Goal: Information Seeking & Learning: Compare options

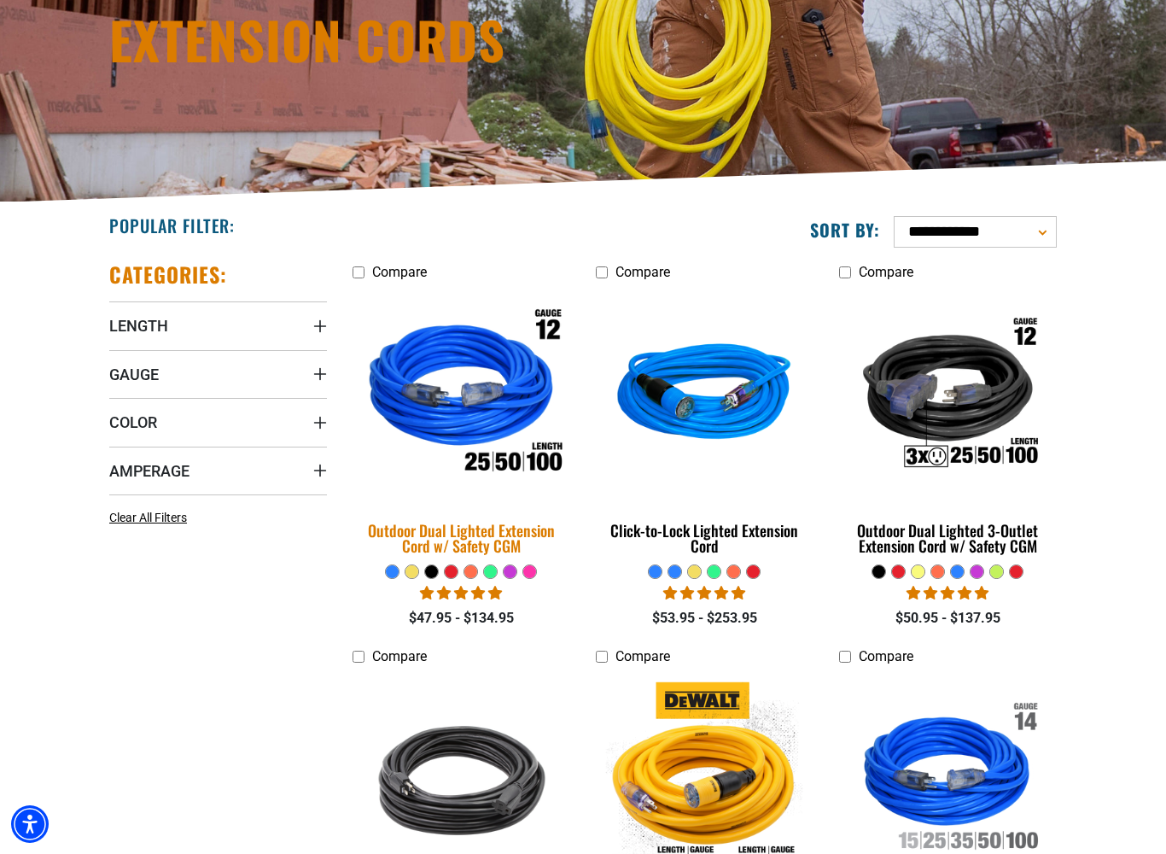
scroll to position [359, 0]
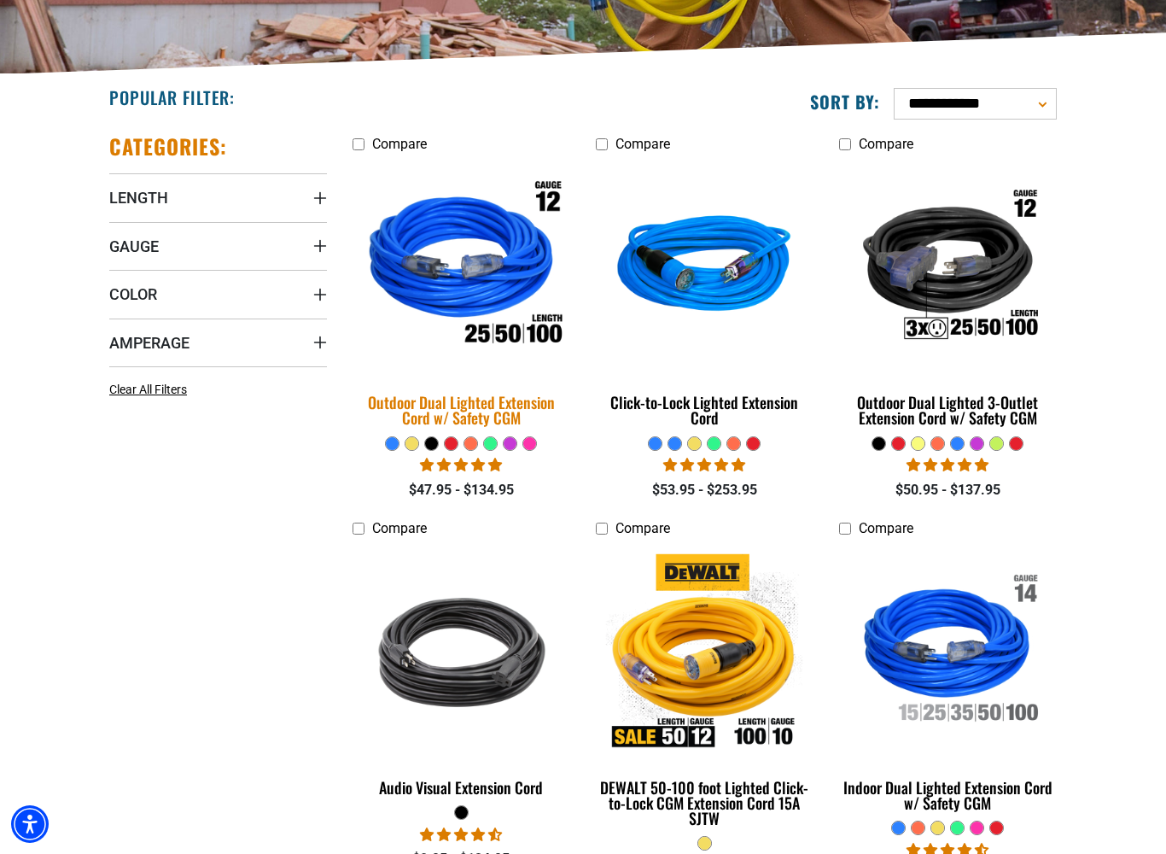
click at [443, 407] on div "Outdoor Dual Lighted Extension Cord w/ Safety CGM" at bounding box center [462, 409] width 218 height 31
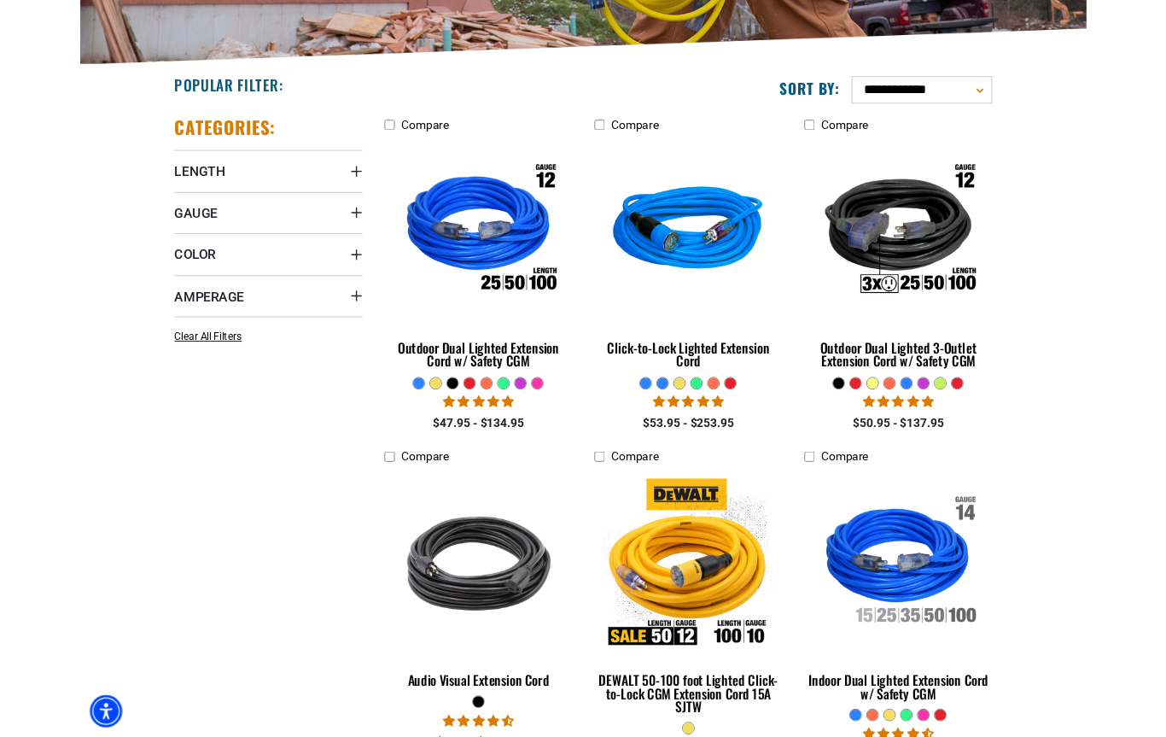
scroll to position [406, 0]
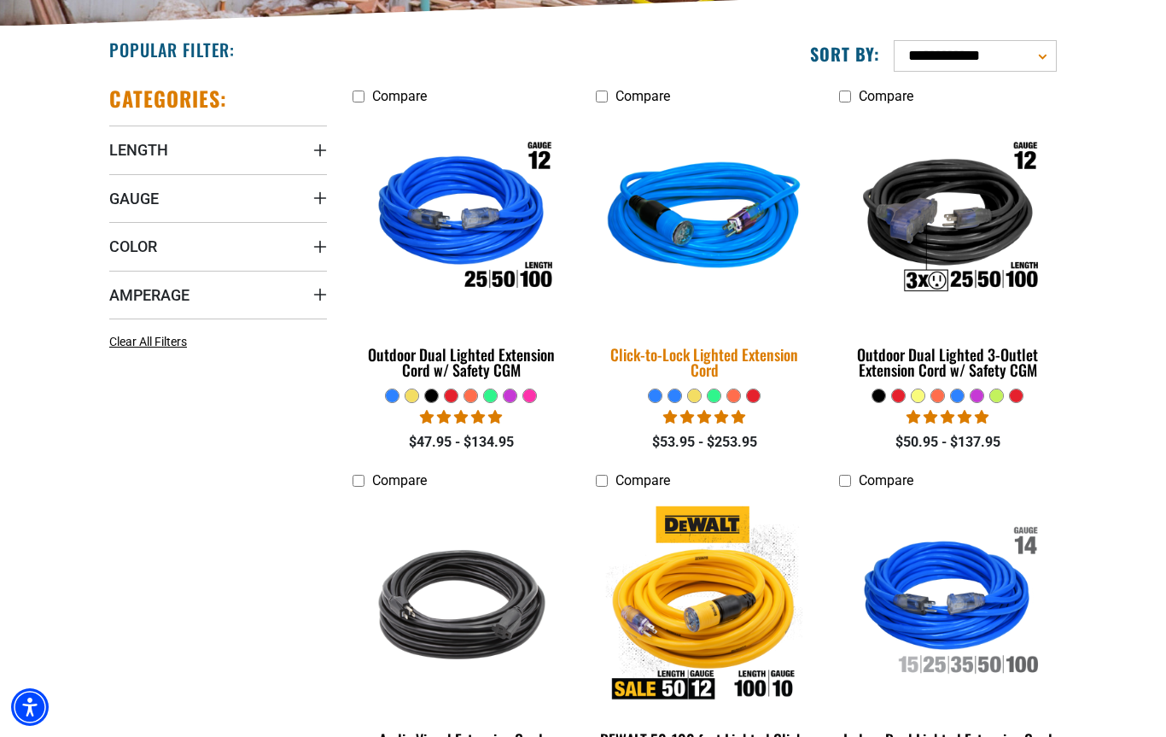
click at [750, 242] on img at bounding box center [704, 219] width 239 height 219
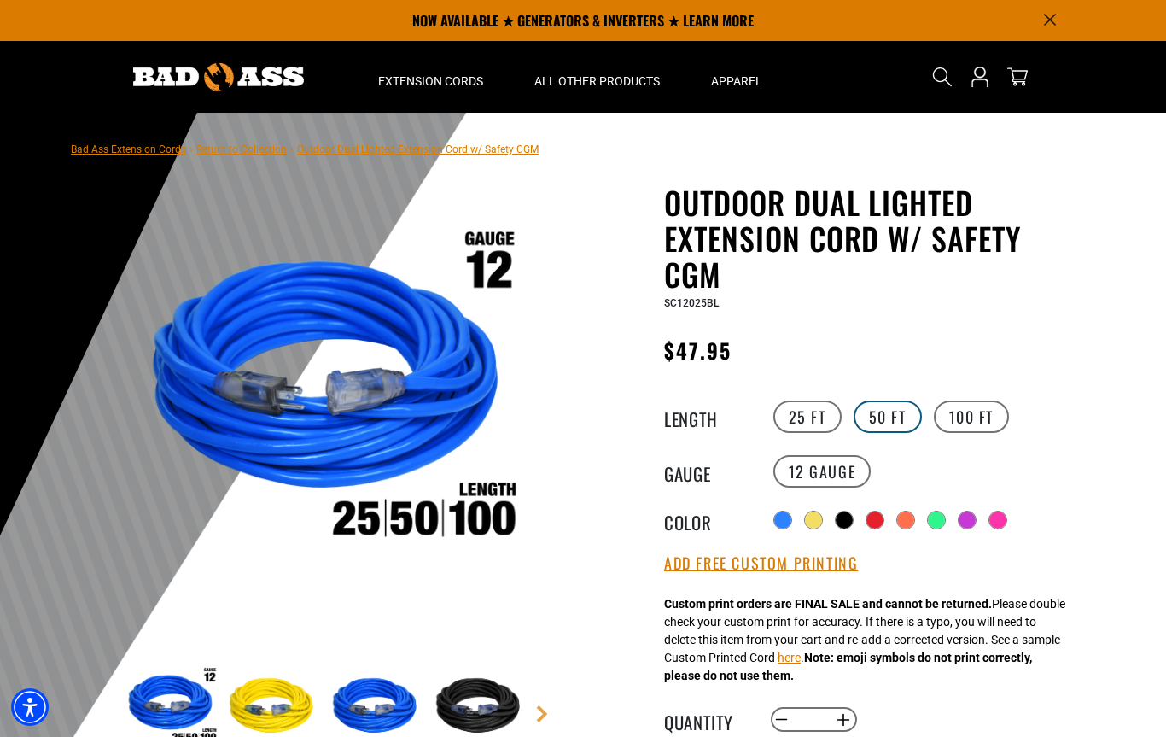
click at [886, 425] on label "50 FT" at bounding box center [888, 416] width 68 height 32
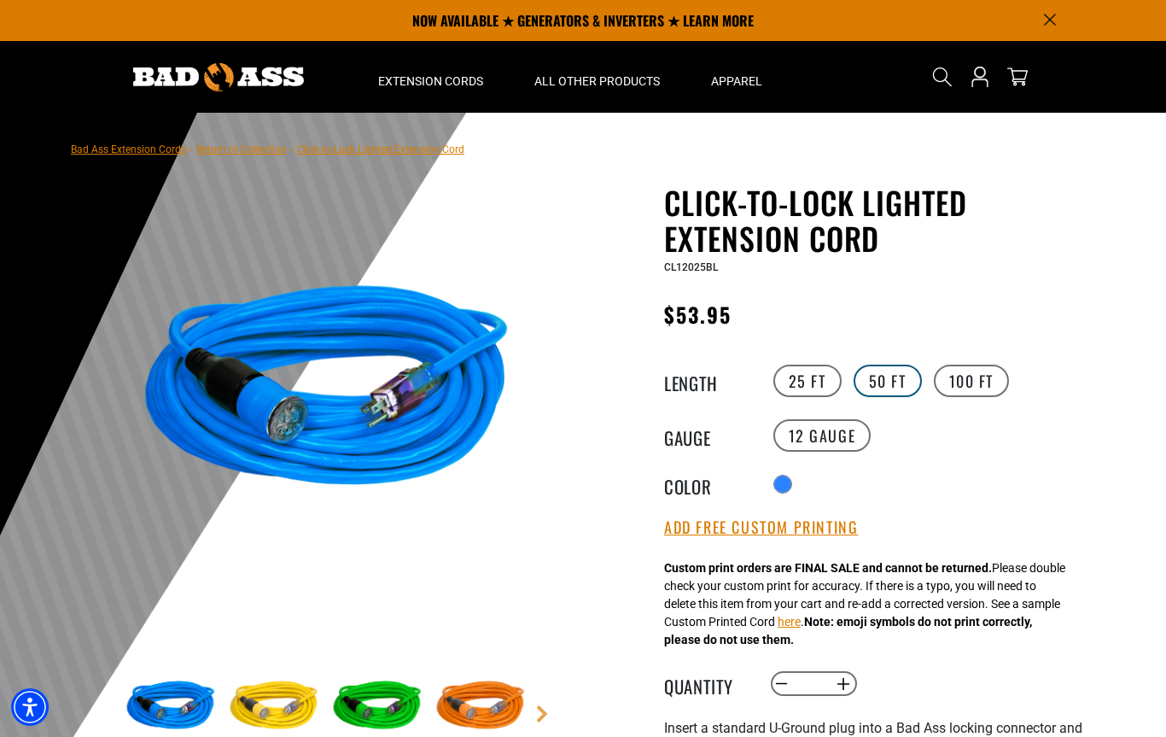
click at [881, 387] on label "50 FT" at bounding box center [888, 381] width 68 height 32
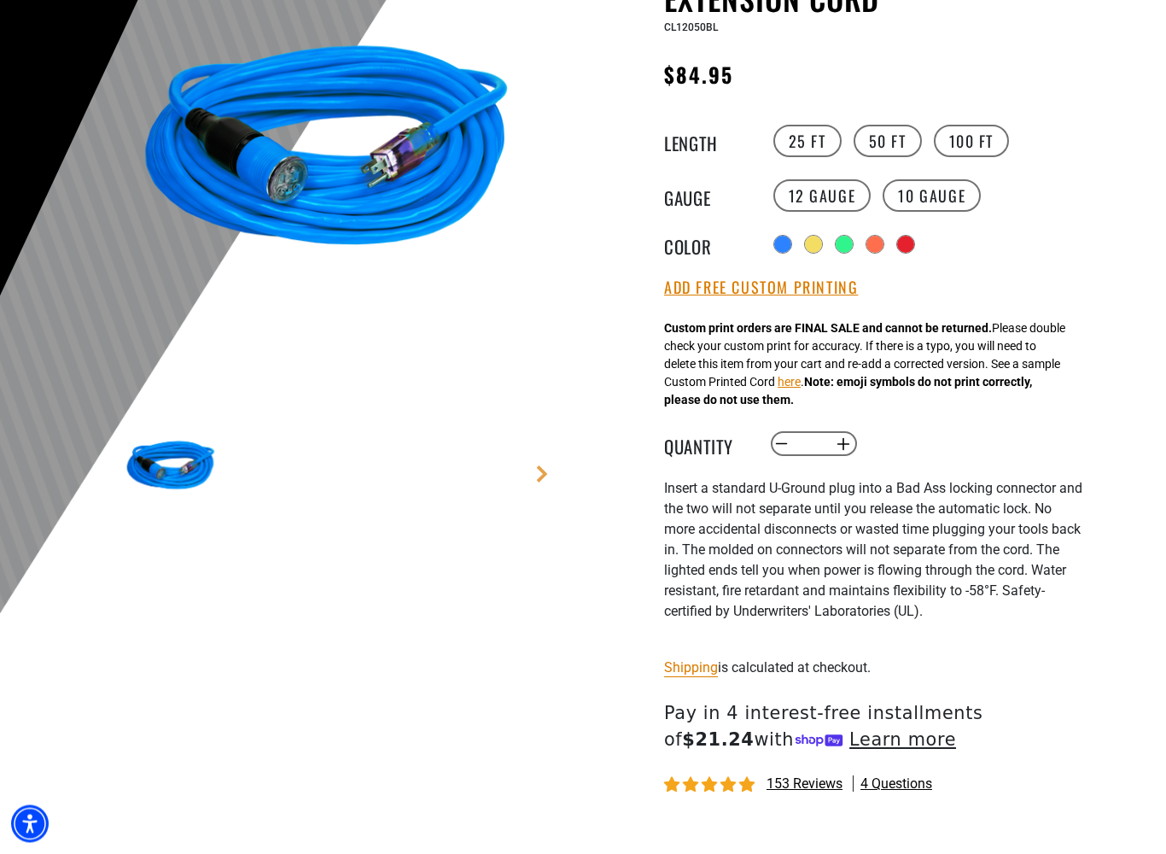
scroll to position [245, 0]
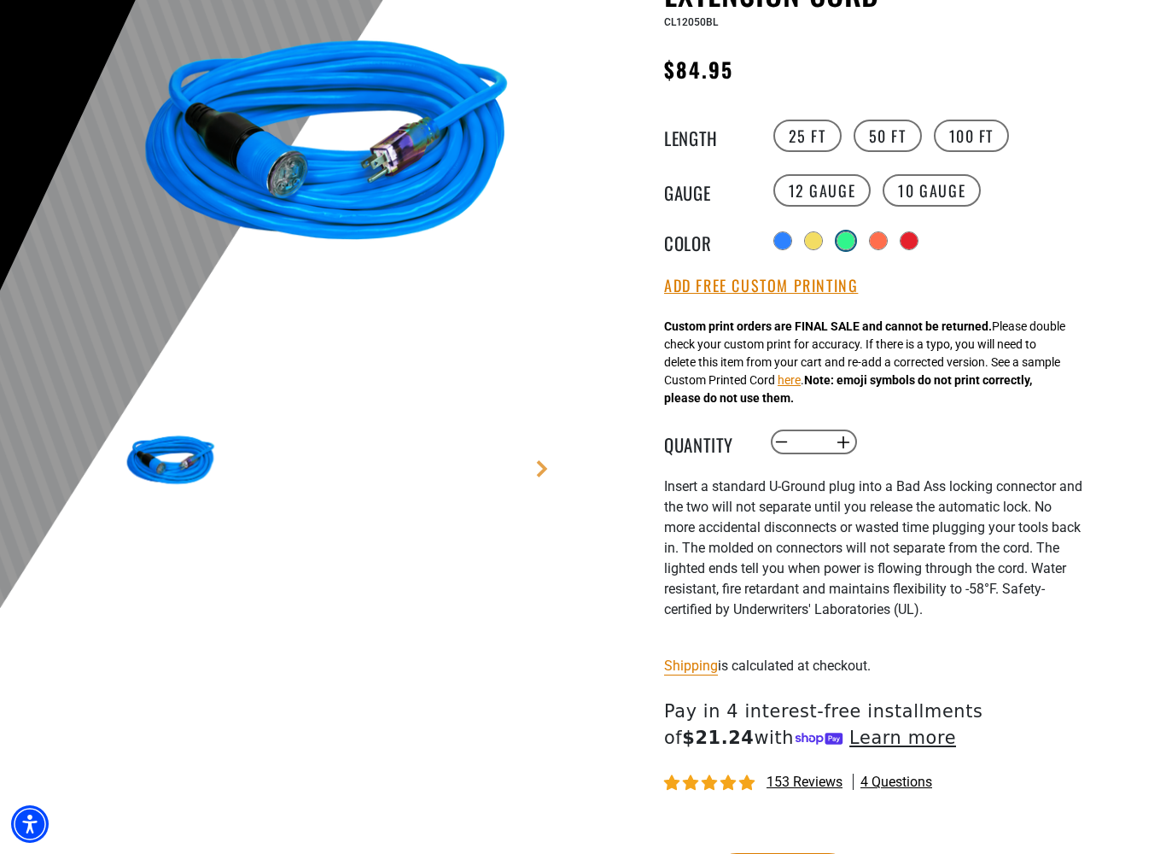
click at [844, 247] on div "Translation missing: en.products.product.variant_sold_out_or_unavailable" at bounding box center [845, 240] width 17 height 17
